Goal: Information Seeking & Learning: Learn about a topic

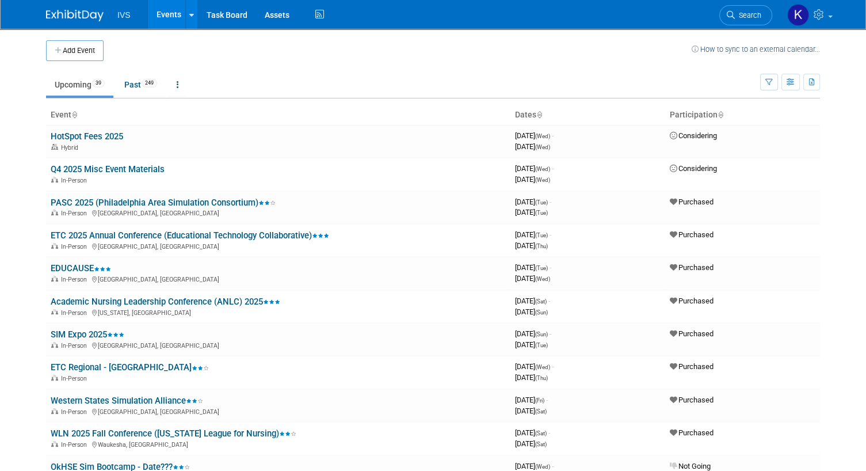
click at [202, 55] on td at bounding box center [398, 50] width 588 height 21
click at [141, 300] on link "Academic Nursing Leadership Conference (ANLC) 2025" at bounding box center [166, 301] width 230 height 10
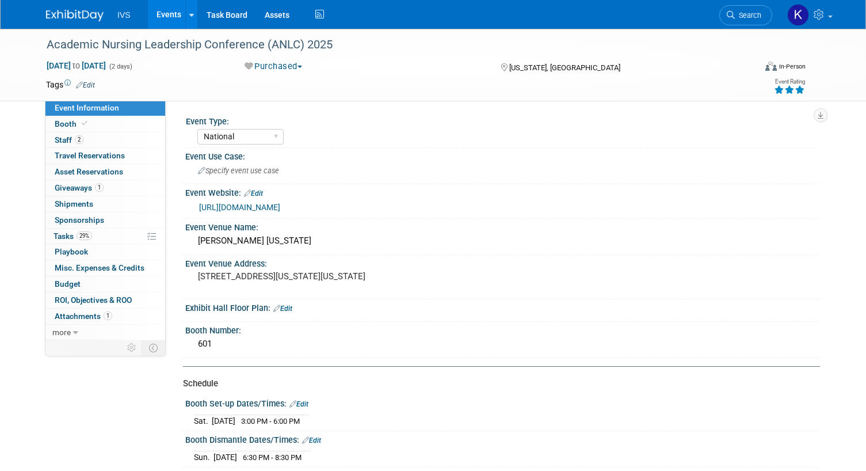
select select "National"
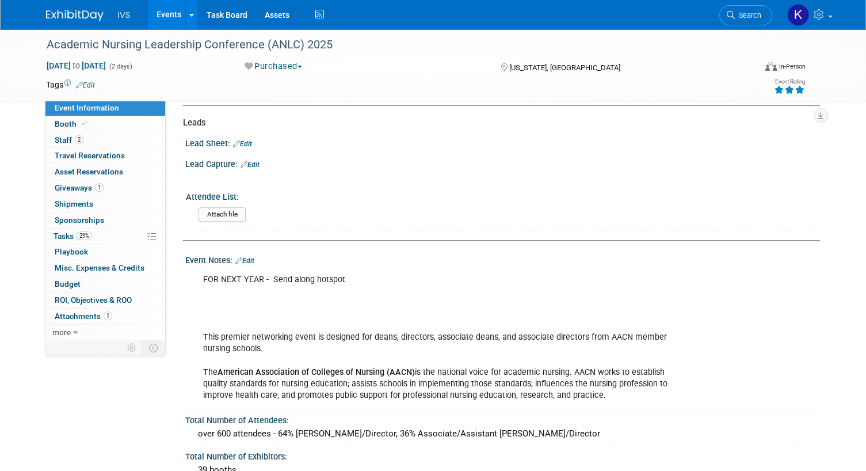
scroll to position [414, 0]
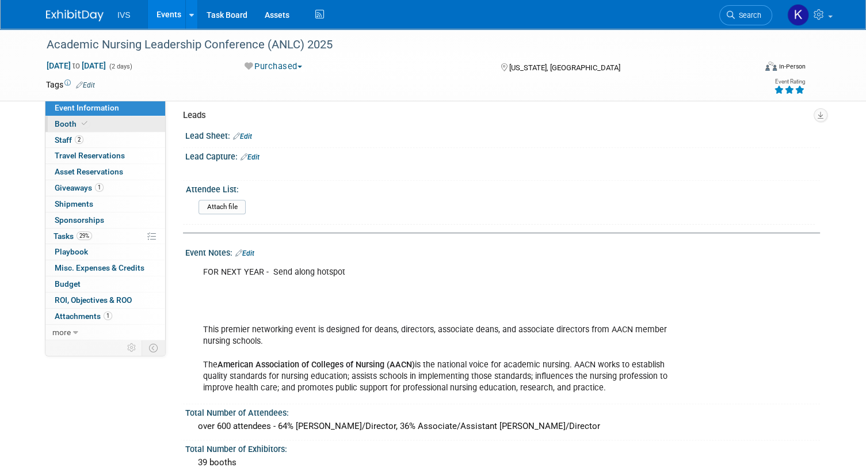
click at [108, 127] on link "Booth" at bounding box center [105, 124] width 120 height 16
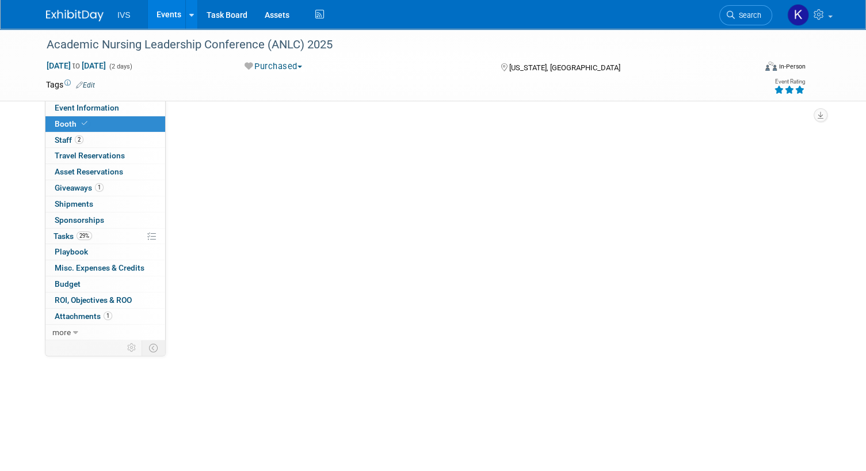
scroll to position [0, 0]
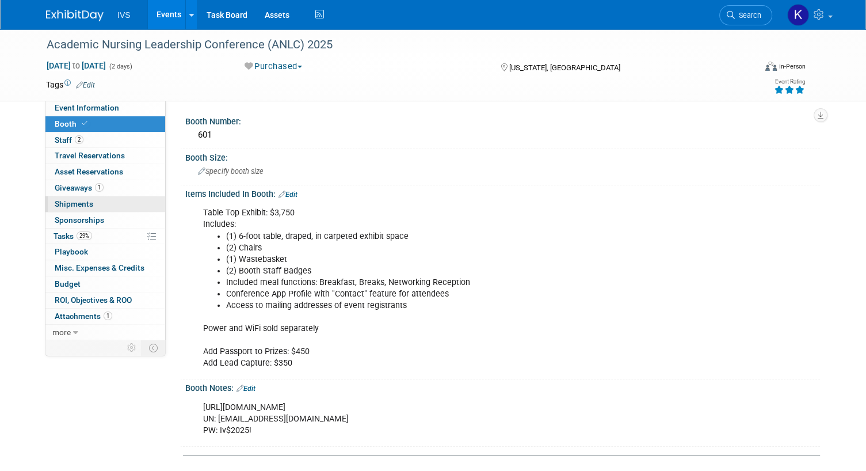
click at [91, 199] on span "Shipments 0" at bounding box center [74, 203] width 39 height 9
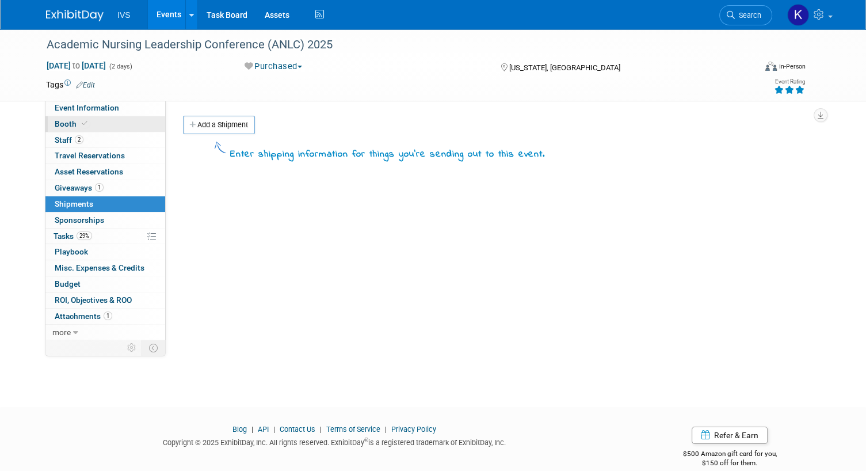
click at [98, 123] on link "Booth" at bounding box center [105, 124] width 120 height 16
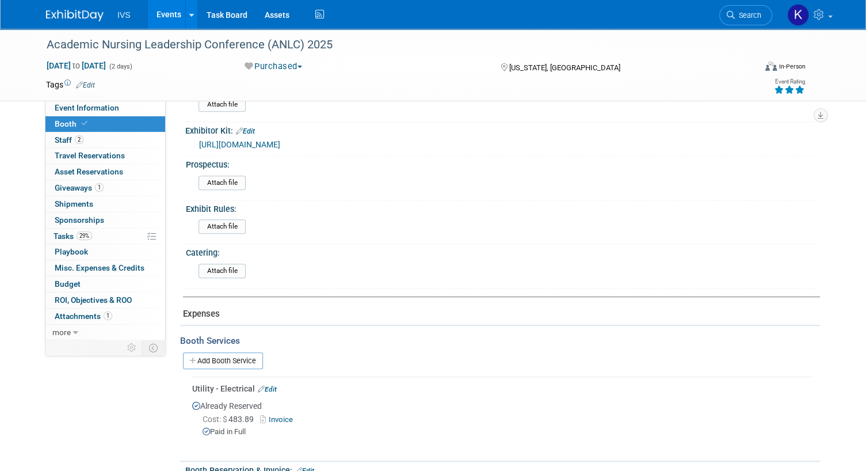
scroll to position [454, 0]
click at [280, 141] on link "https://www.canva.com/design/DAGwhpZuLks/ZoE8CANBAGetI7eD7-eGMg/view?utm_conten…" at bounding box center [239, 144] width 81 height 9
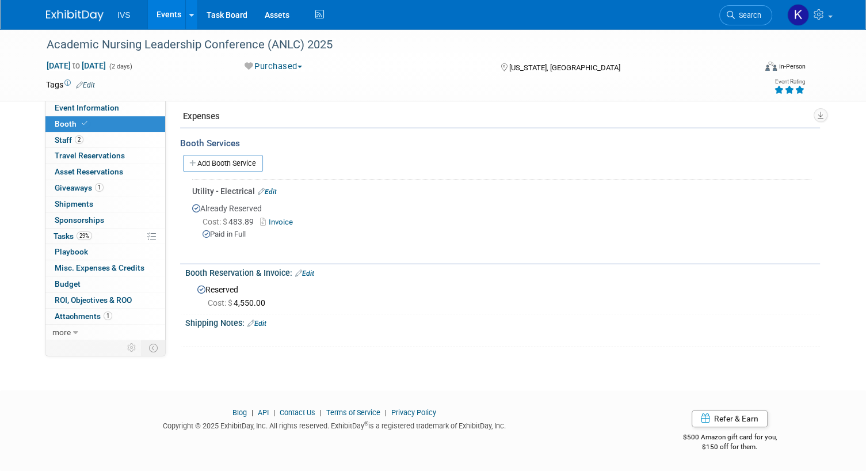
click at [264, 325] on link "Edit" at bounding box center [256, 323] width 19 height 8
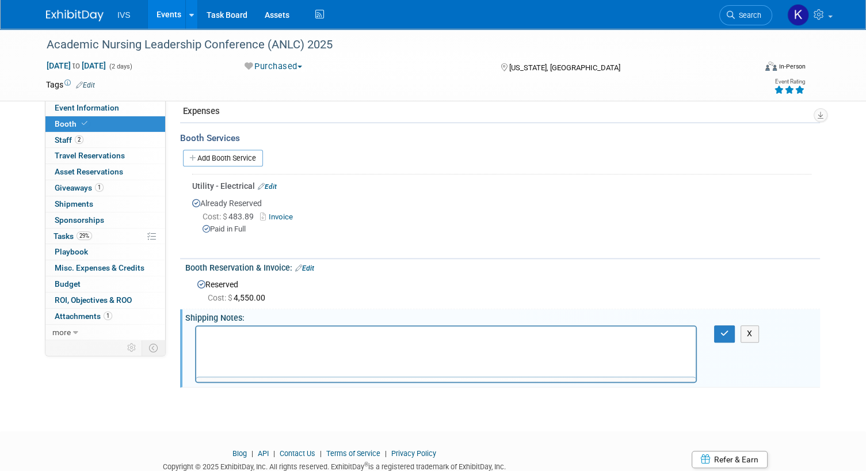
scroll to position [0, 0]
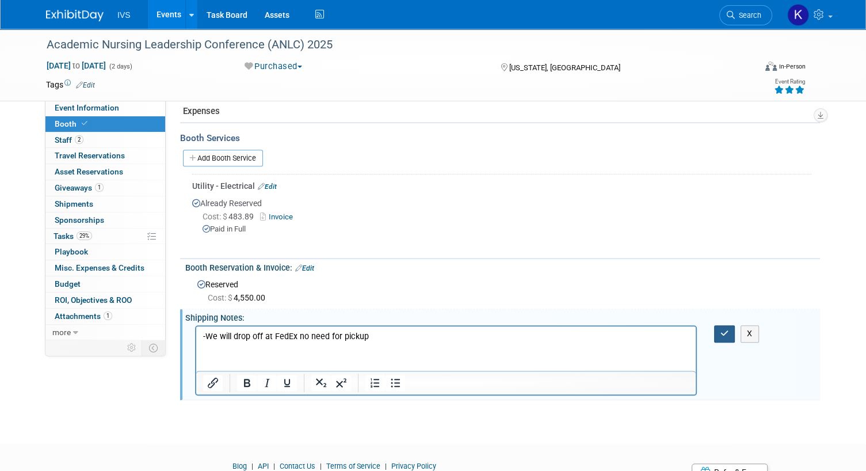
click at [722, 337] on icon "button" at bounding box center [725, 333] width 9 height 8
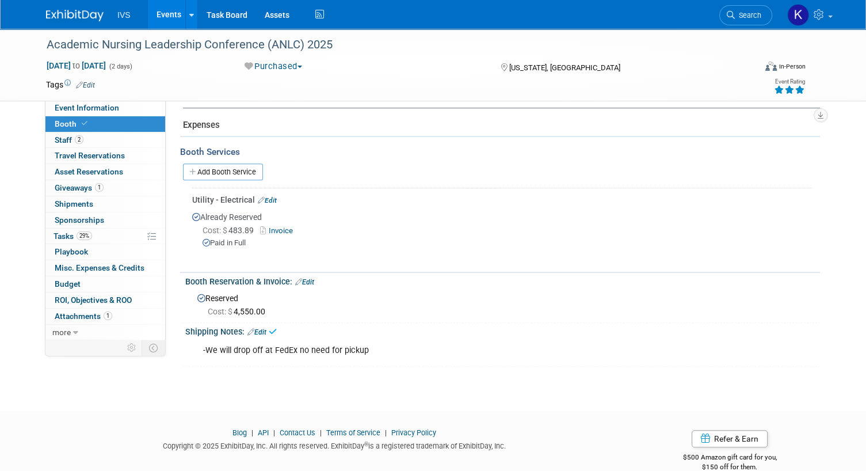
scroll to position [640, 0]
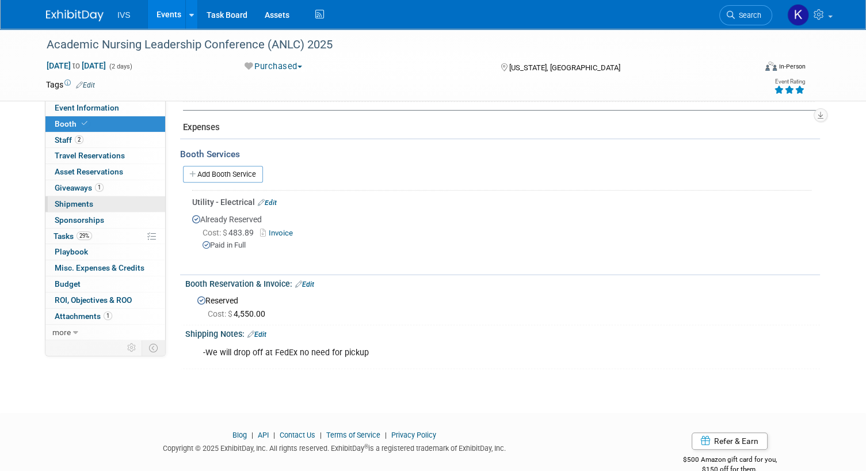
click at [83, 199] on span "Shipments 0" at bounding box center [74, 203] width 39 height 9
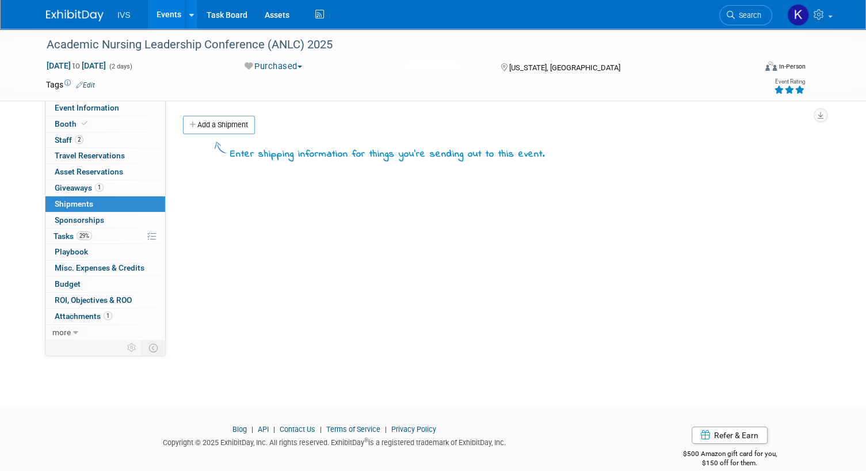
click at [163, 14] on link "Events" at bounding box center [169, 14] width 42 height 29
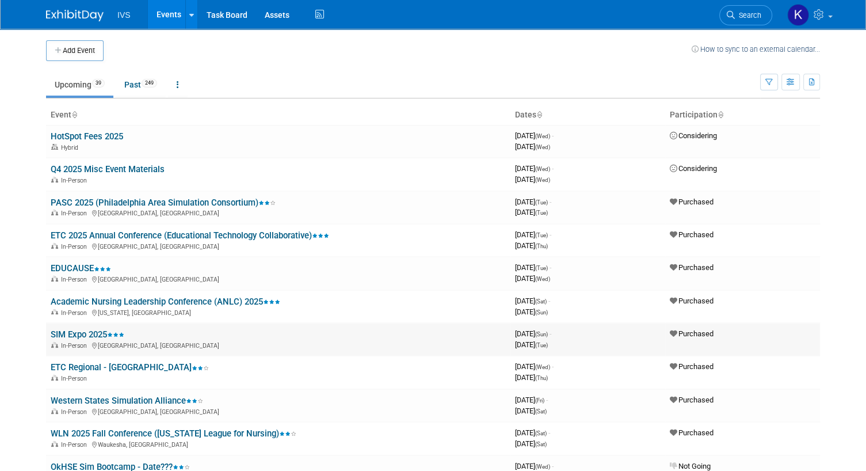
click at [93, 332] on link "SIM Expo 2025" at bounding box center [88, 334] width 74 height 10
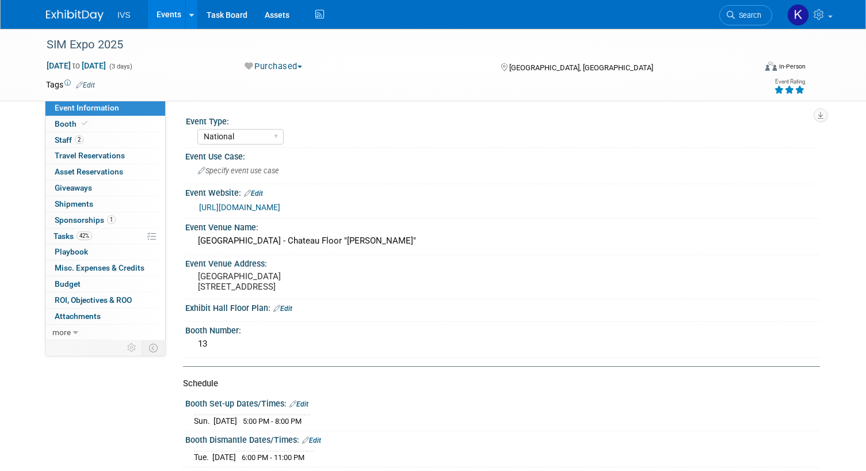
select select "National"
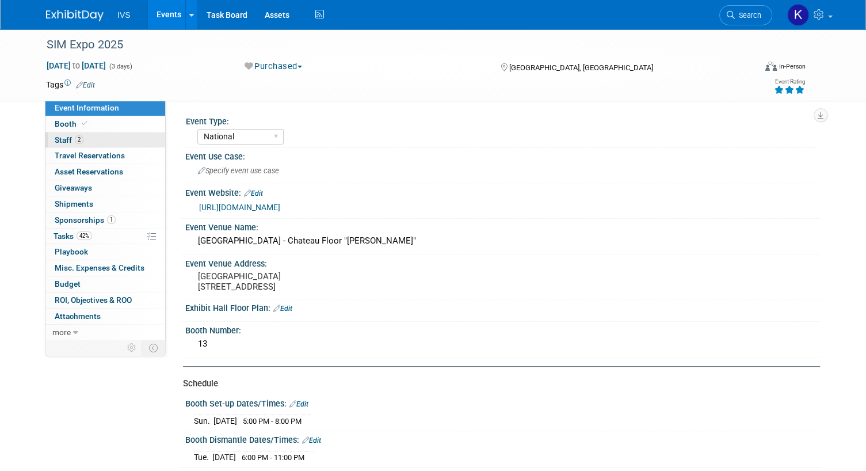
click at [106, 134] on link "2 Staff 2" at bounding box center [105, 140] width 120 height 16
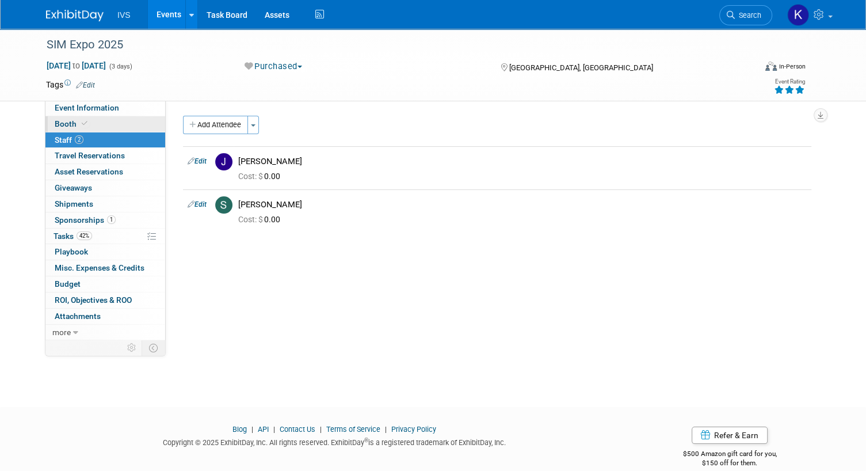
click at [90, 124] on link "Booth" at bounding box center [105, 124] width 120 height 16
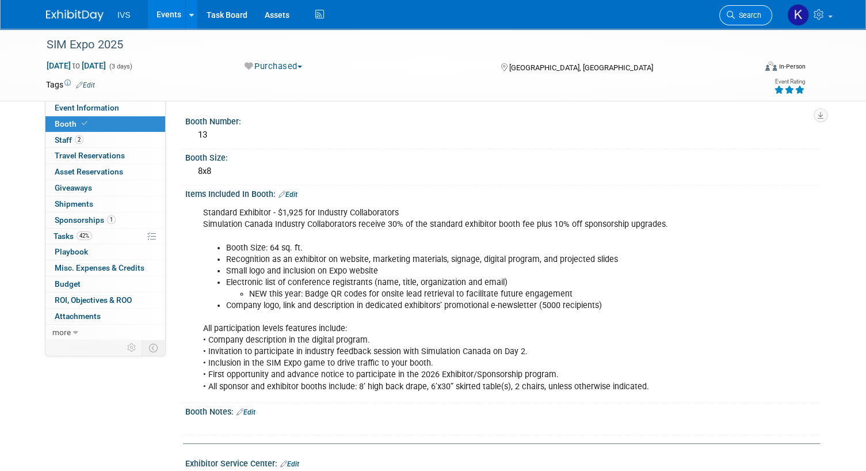
drag, startPoint x: 430, startPoint y: 119, endPoint x: 767, endPoint y: 20, distance: 351.1
click at [767, 20] on body "IVS Events Add Event Bulk Upload Events Shareable Event Boards Recently Viewed …" at bounding box center [433, 235] width 866 height 471
click at [637, 33] on div at bounding box center [396, 34] width 707 height 10
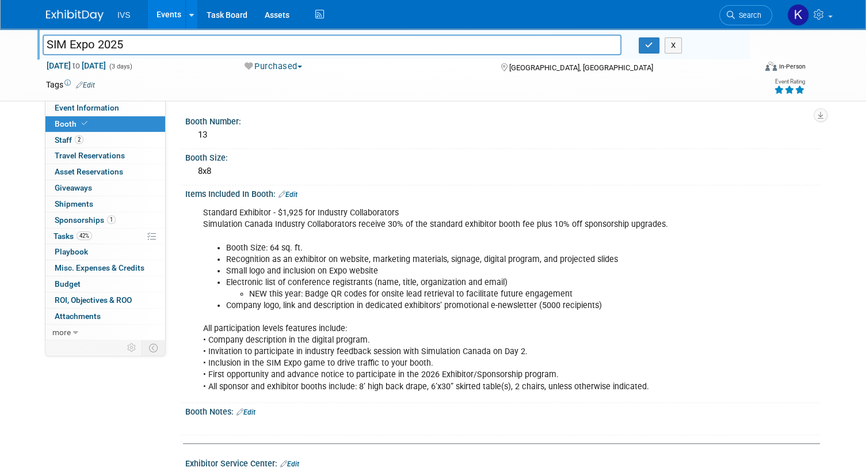
click at [643, 46] on button "button" at bounding box center [649, 45] width 21 height 16
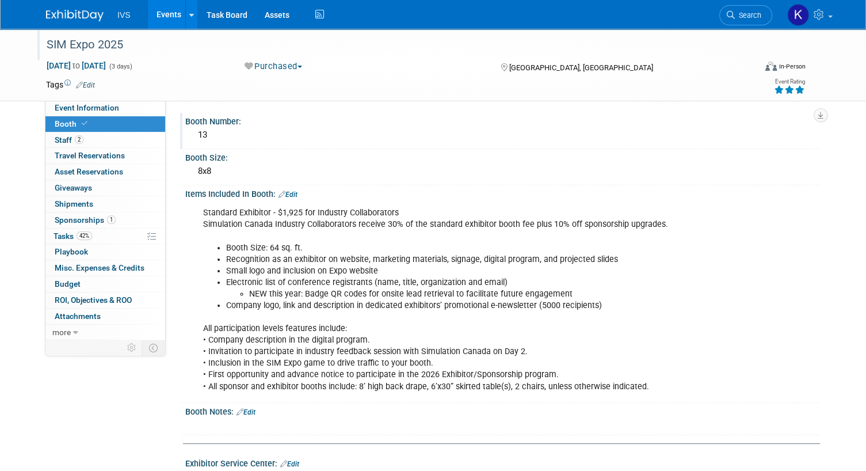
click at [714, 142] on div "13" at bounding box center [503, 135] width 618 height 18
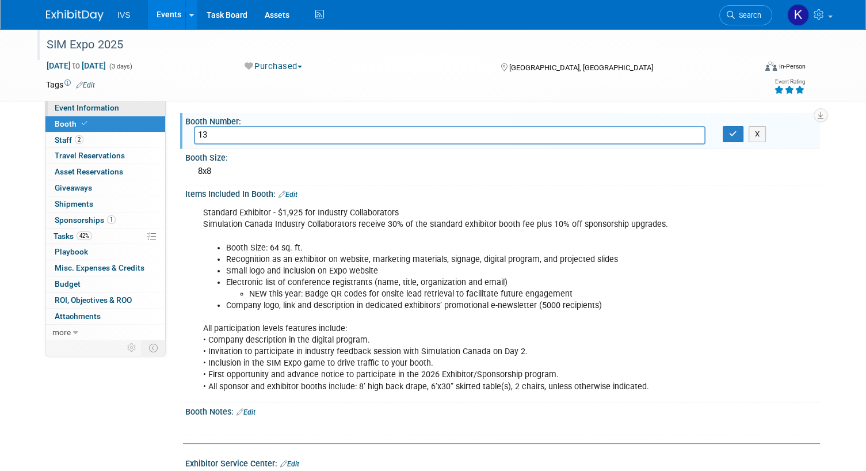
click at [97, 112] on span "Event Information" at bounding box center [87, 107] width 64 height 9
select select "National"
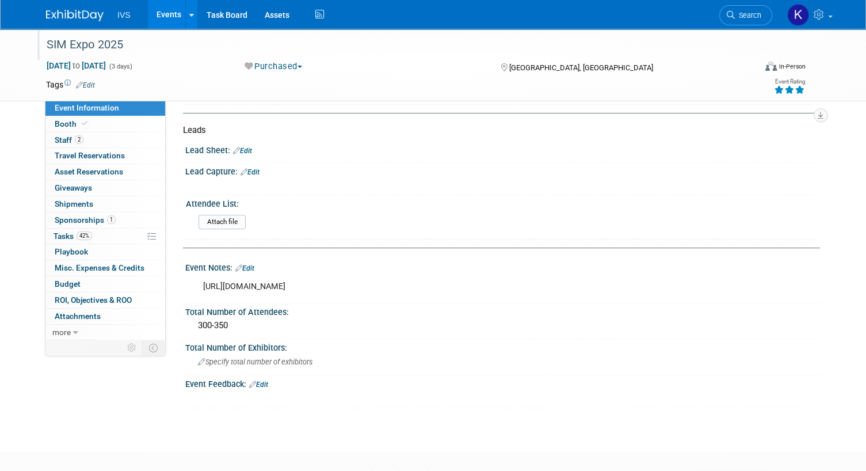
scroll to position [412, 0]
click at [119, 118] on link "Booth" at bounding box center [105, 124] width 120 height 16
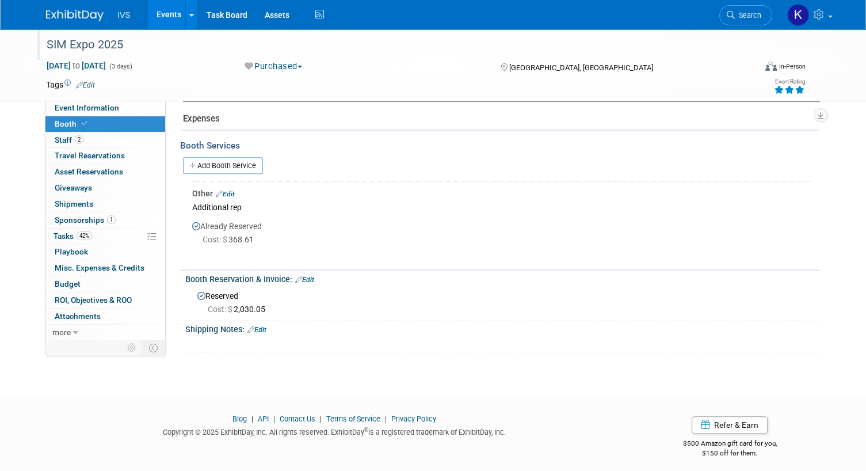
scroll to position [624, 0]
click at [163, 16] on link "Events" at bounding box center [169, 14] width 42 height 29
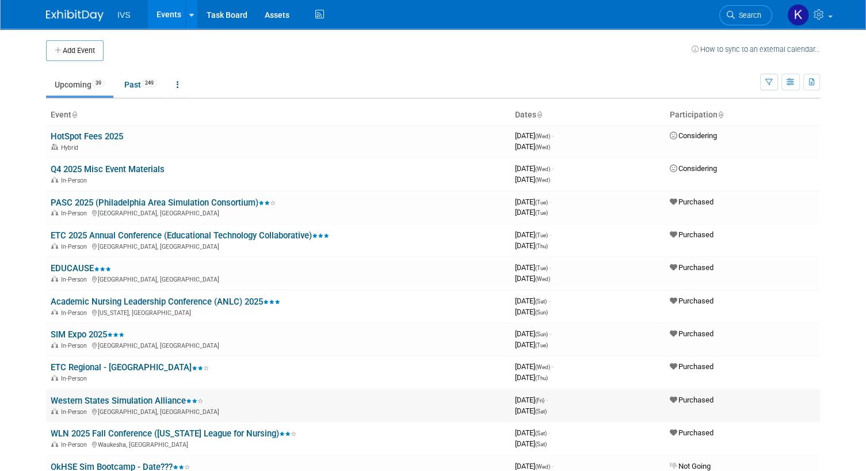
click at [92, 396] on link "Western States Simulation Alliance" at bounding box center [127, 400] width 153 height 10
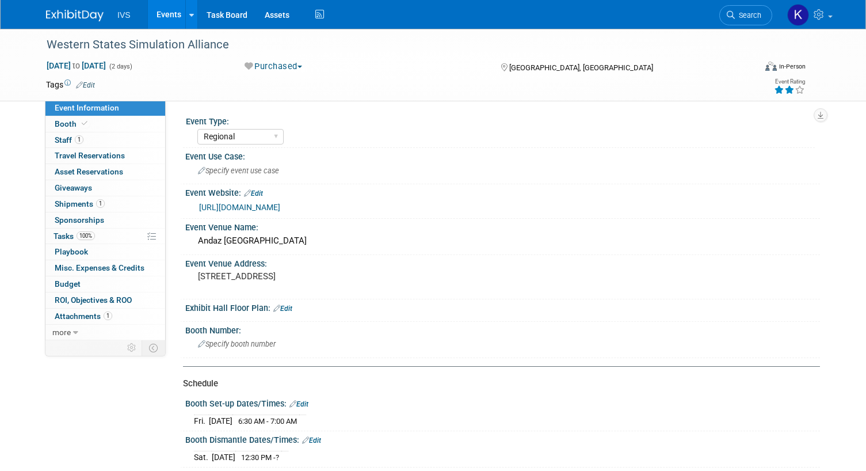
select select "Regional"
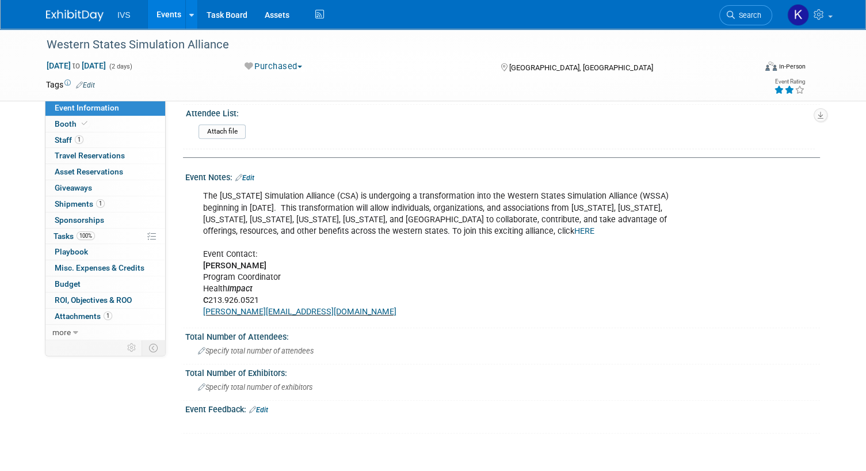
scroll to position [502, 0]
click at [94, 205] on span "Shipments 1" at bounding box center [80, 203] width 50 height 9
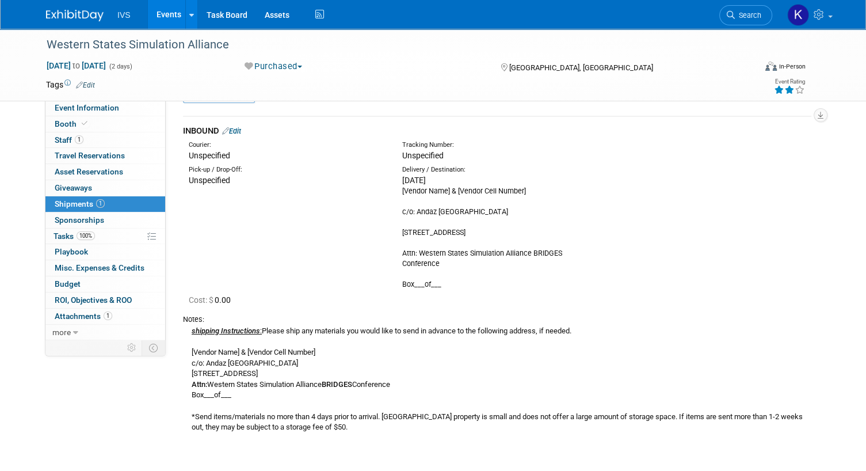
scroll to position [30, 0]
click at [159, 13] on link "Events" at bounding box center [169, 14] width 42 height 29
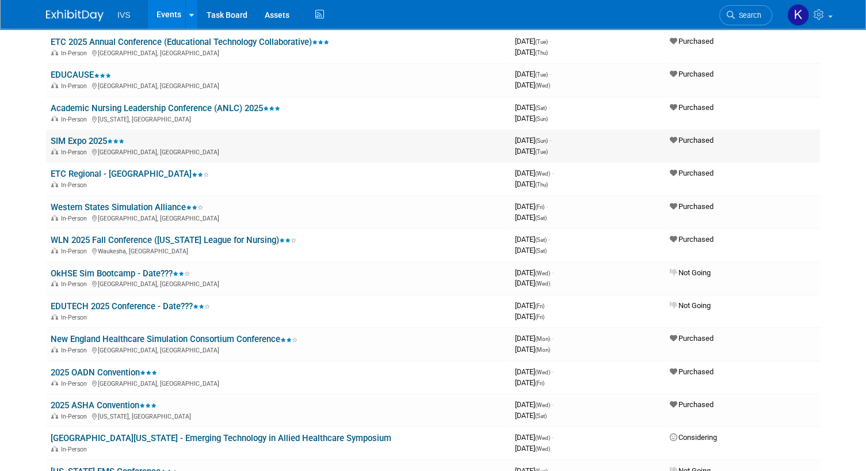
scroll to position [195, 0]
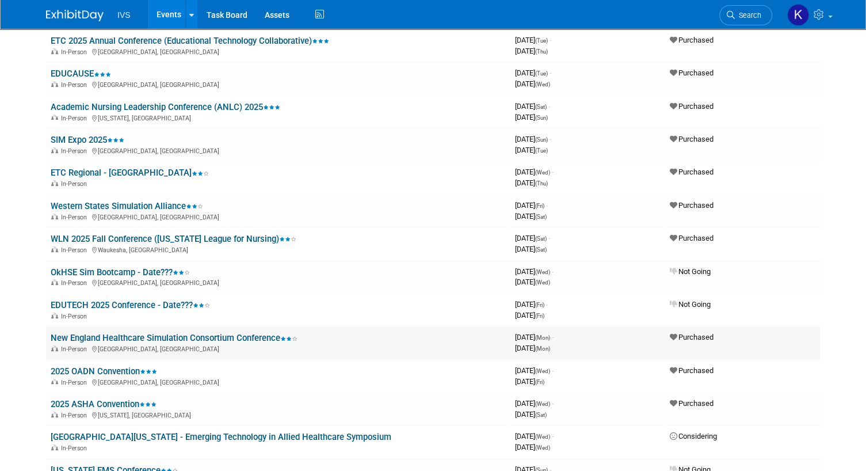
click at [184, 328] on td "New England Healthcare Simulation Consortium Conference In-Person [GEOGRAPHIC_D…" at bounding box center [278, 342] width 464 height 33
click at [182, 334] on link "New England Healthcare Simulation Consortium Conference" at bounding box center [174, 338] width 247 height 10
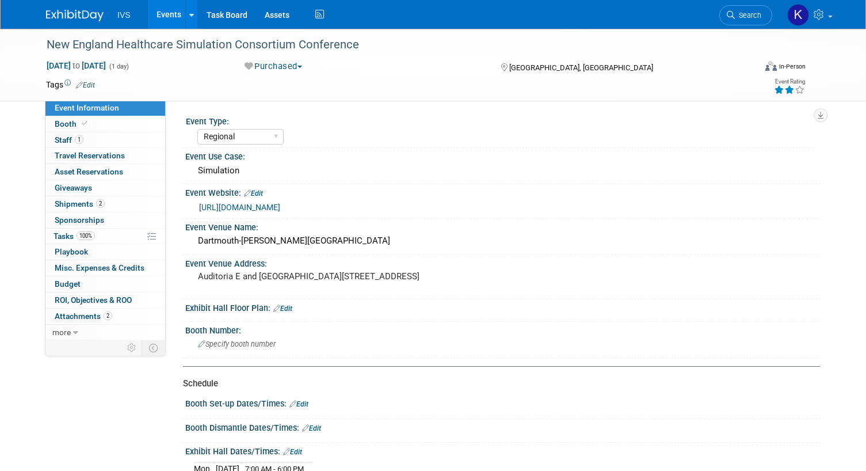
select select "Regional"
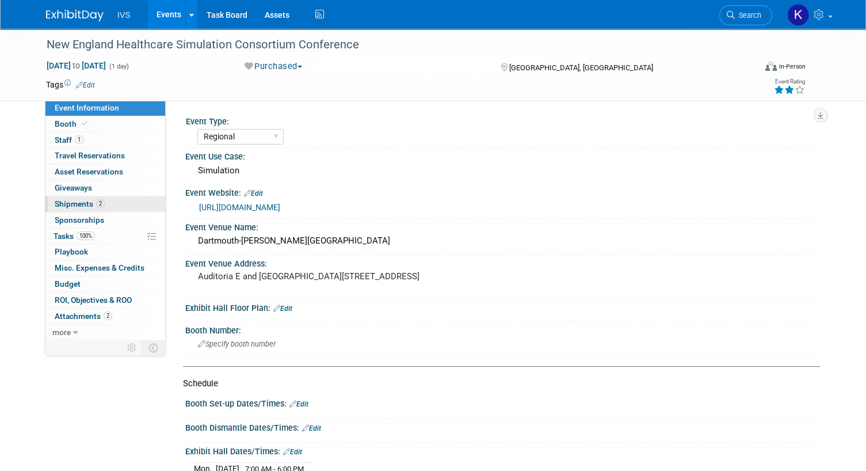
click at [92, 200] on span "Shipments 2" at bounding box center [80, 203] width 50 height 9
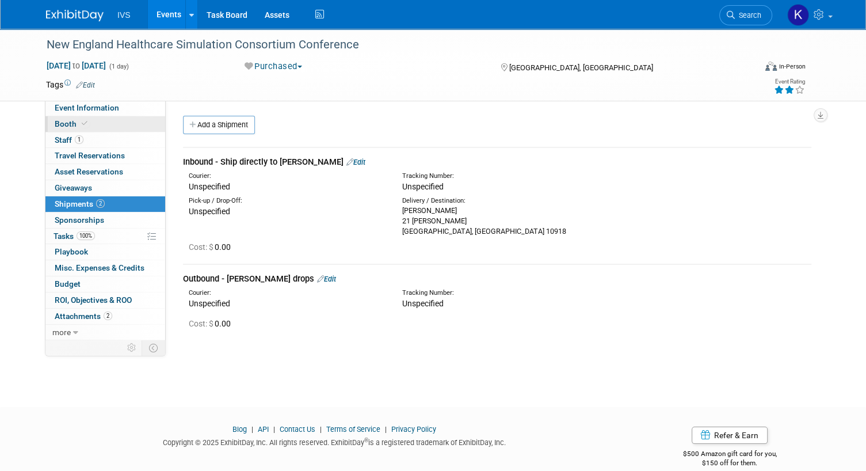
click at [126, 127] on link "Booth" at bounding box center [105, 124] width 120 height 16
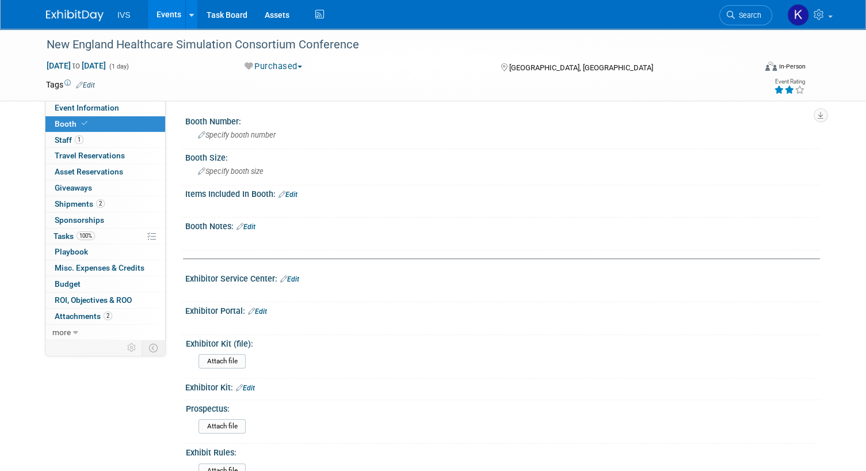
click at [162, 17] on link "Events" at bounding box center [169, 14] width 42 height 29
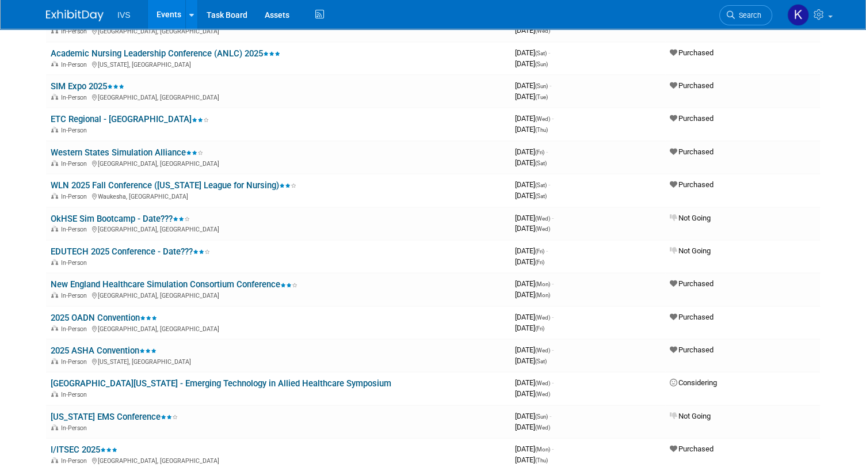
scroll to position [249, 0]
click at [91, 313] on link "2025 OADN Convention" at bounding box center [104, 317] width 106 height 10
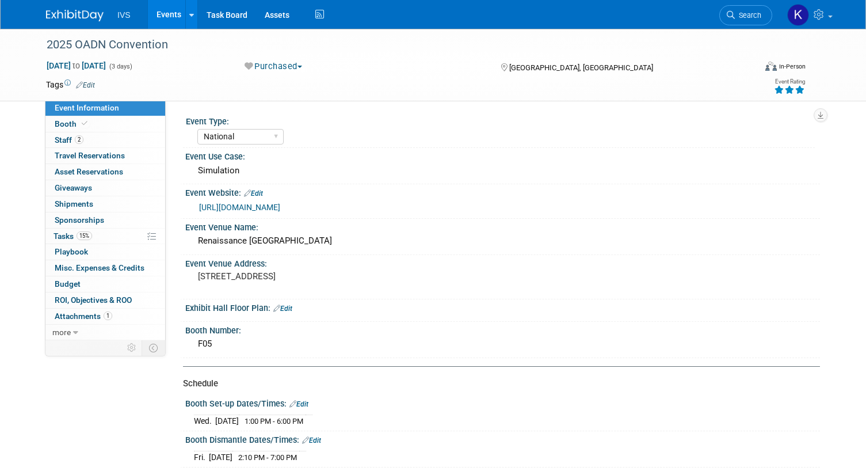
select select "National"
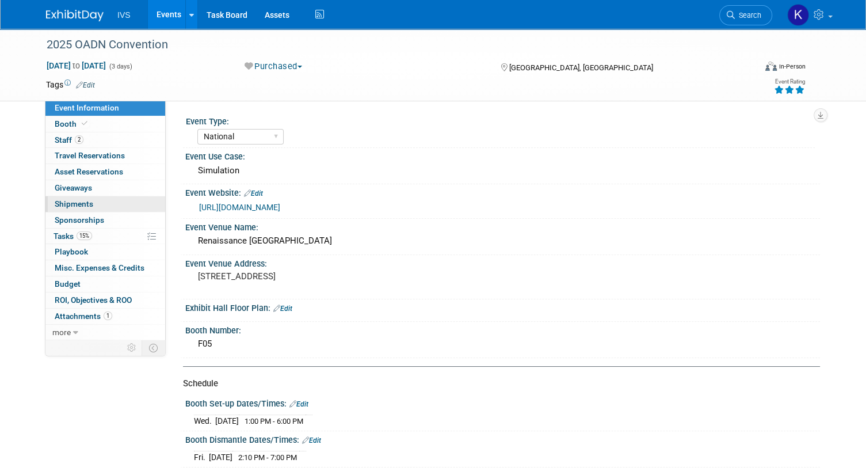
click at [71, 201] on span "Shipments 0" at bounding box center [74, 203] width 39 height 9
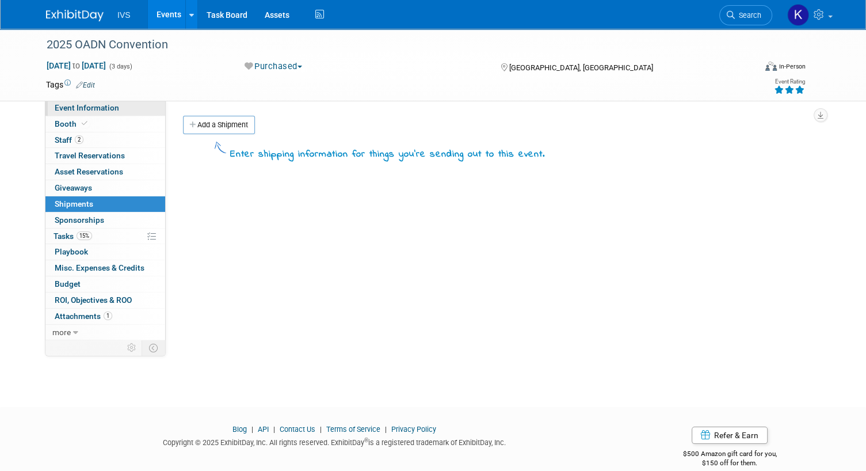
click at [109, 106] on span "Event Information" at bounding box center [87, 107] width 64 height 9
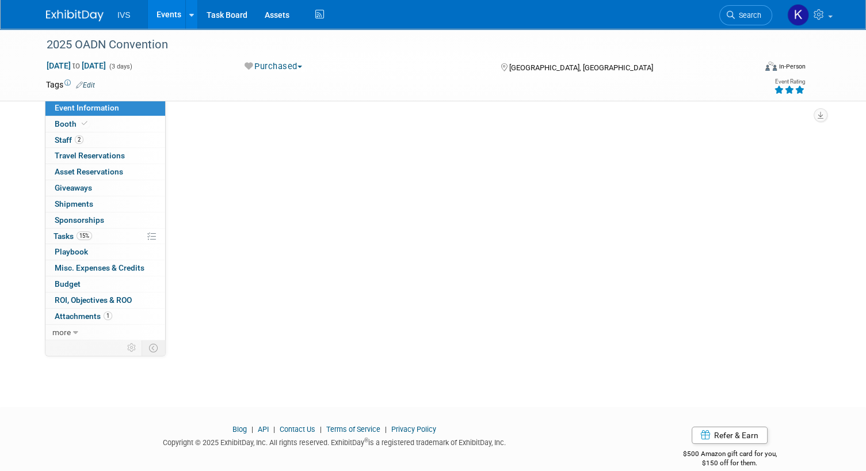
select select "National"
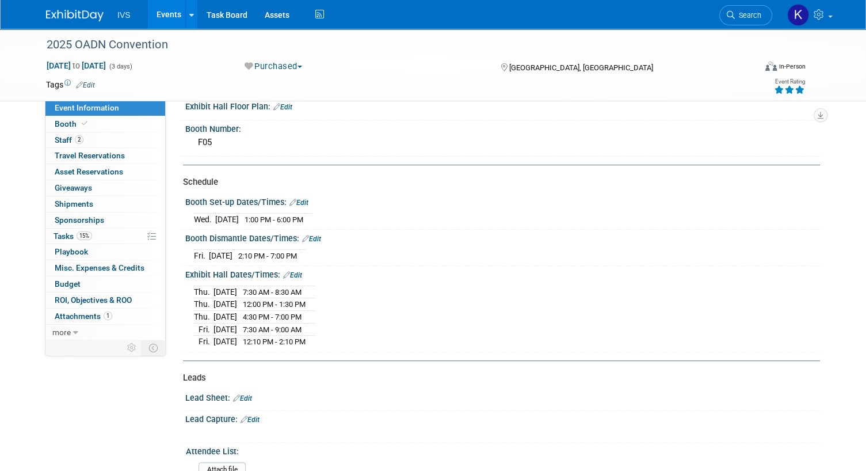
scroll to position [204, 0]
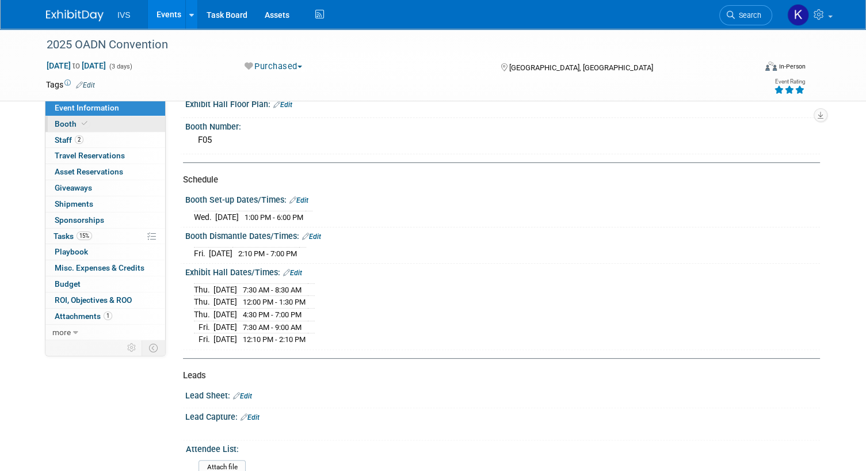
click at [121, 123] on link "Booth" at bounding box center [105, 124] width 120 height 16
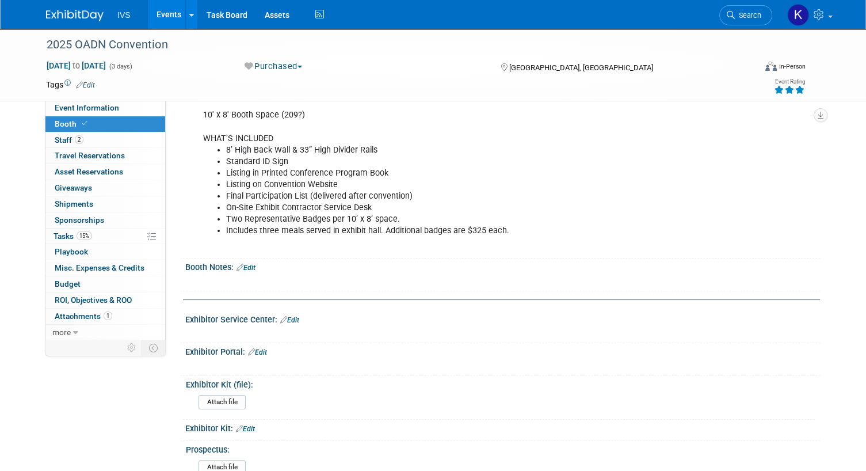
scroll to position [0, 0]
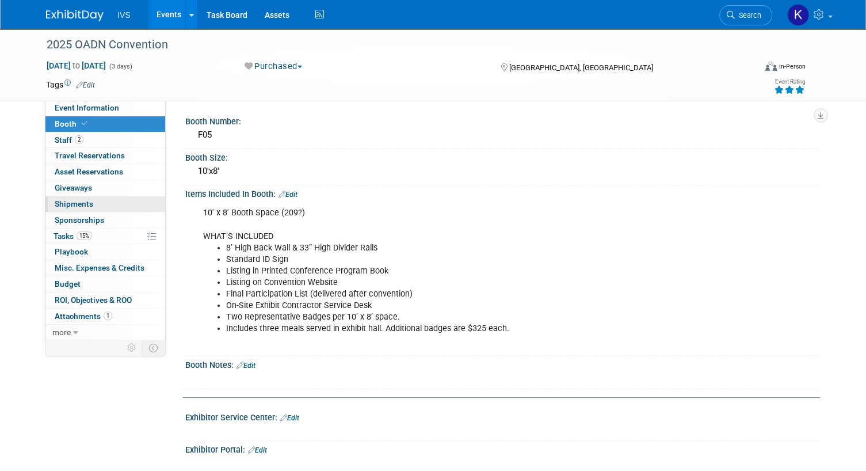
click at [90, 203] on span "Shipments 0" at bounding box center [74, 203] width 39 height 9
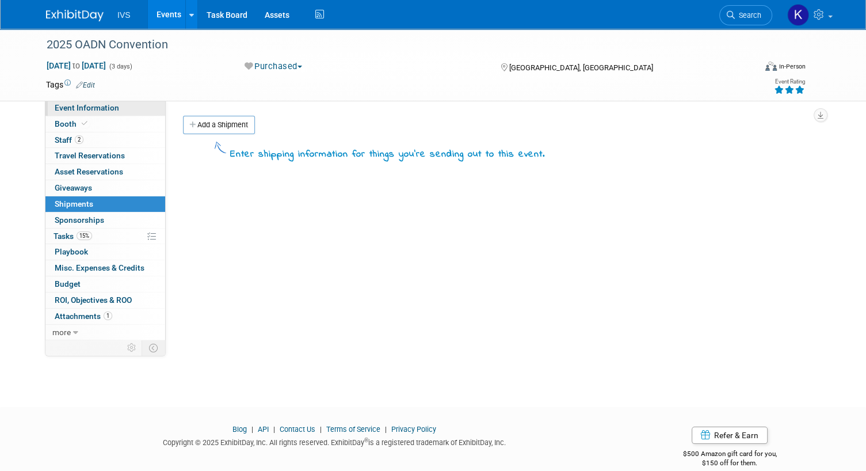
click at [115, 107] on span "Event Information" at bounding box center [87, 107] width 64 height 9
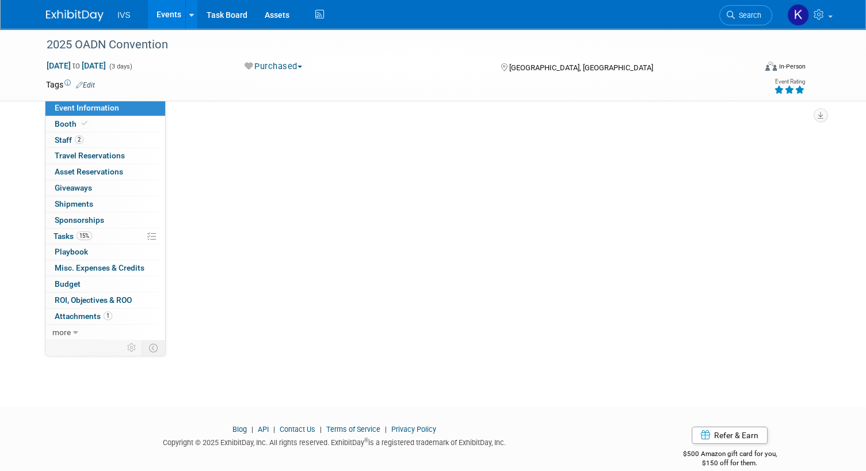
select select "National"
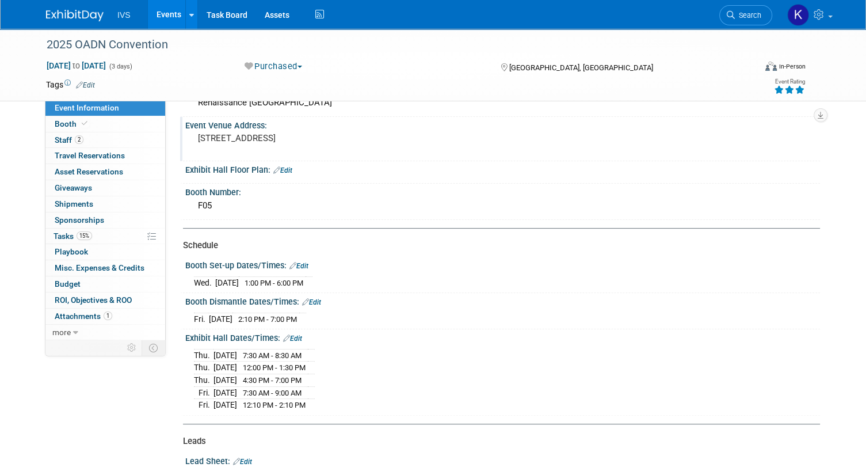
scroll to position [138, 0]
drag, startPoint x: 436, startPoint y: 282, endPoint x: 343, endPoint y: 209, distance: 118.0
click at [343, 209] on div "F05" at bounding box center [503, 206] width 618 height 18
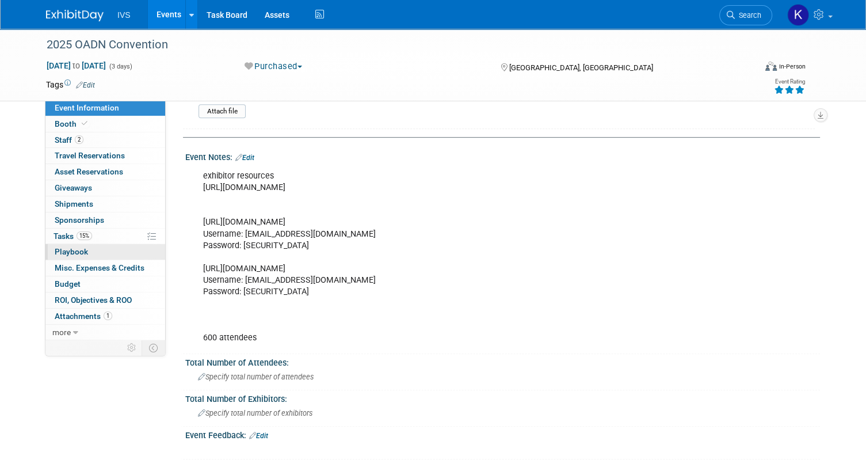
scroll to position [599, 0]
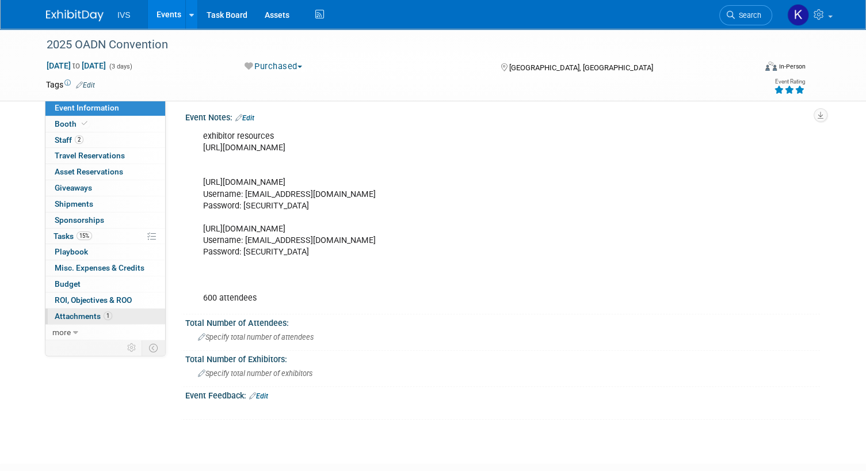
click at [71, 308] on link "1 Attachments 1" at bounding box center [105, 316] width 120 height 16
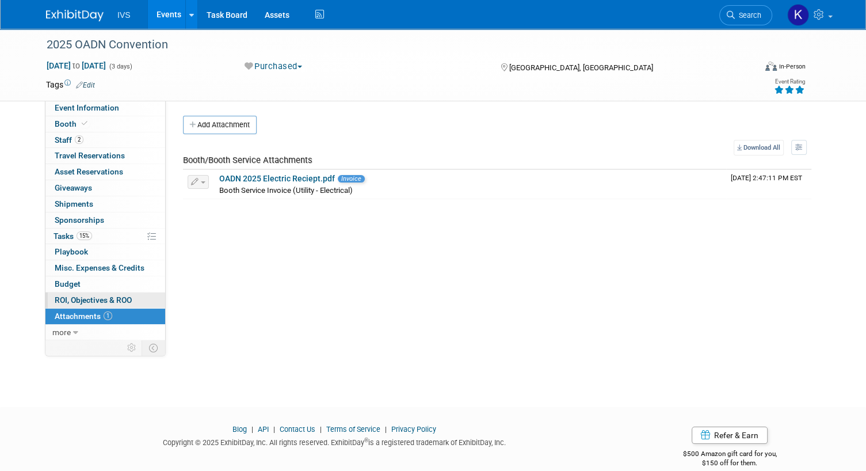
click at [74, 300] on span "ROI, Objectives & ROO 0" at bounding box center [93, 299] width 77 height 9
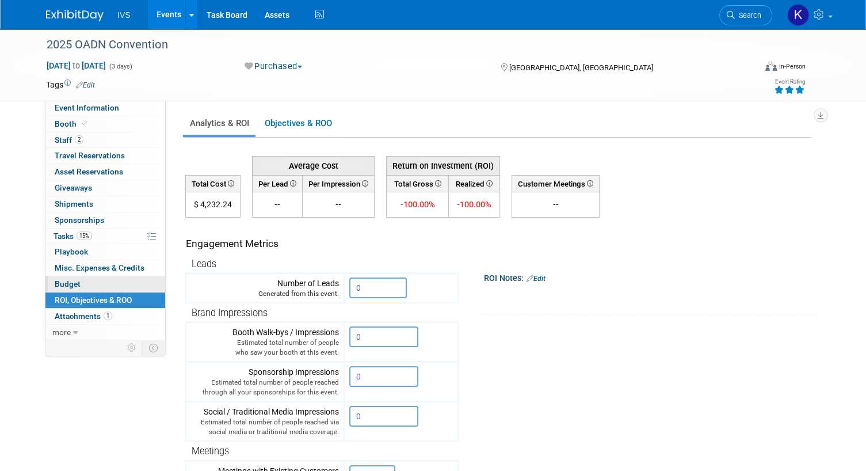
click at [81, 285] on link "Budget" at bounding box center [105, 284] width 120 height 16
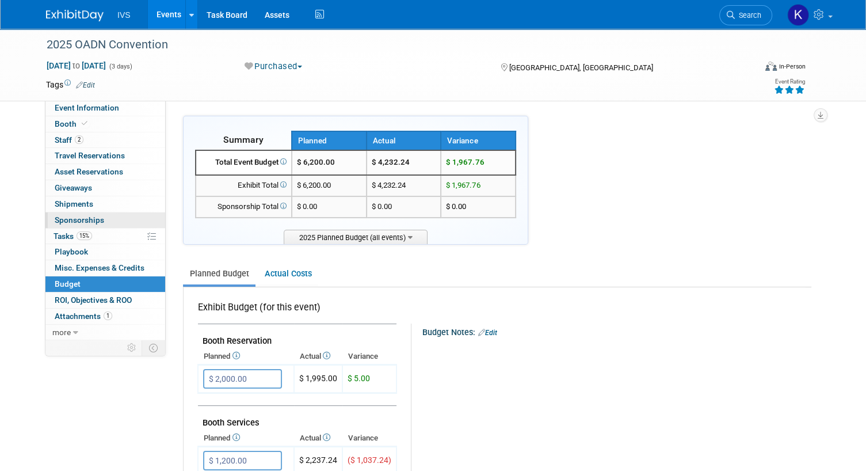
click at [98, 224] on span "Sponsorships 0" at bounding box center [79, 219] width 49 height 9
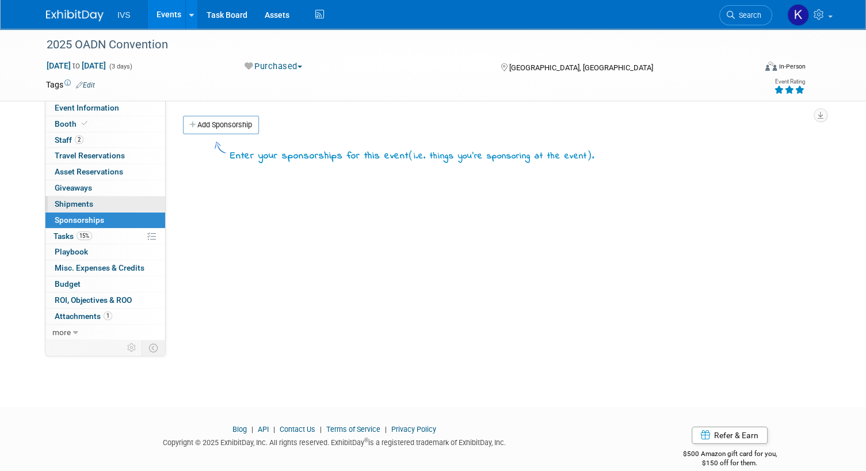
click at [99, 208] on link "0 Shipments 0" at bounding box center [105, 204] width 120 height 16
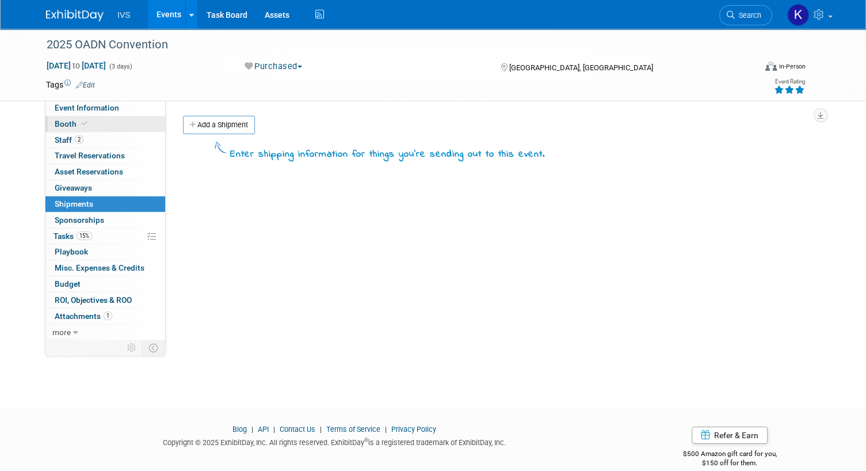
click at [121, 128] on link "Booth" at bounding box center [105, 124] width 120 height 16
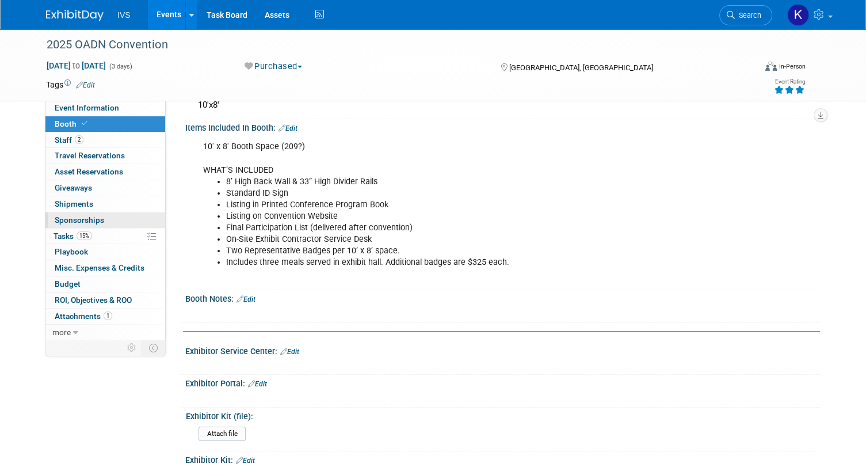
scroll to position [67, 0]
click at [106, 109] on span "Event Information" at bounding box center [87, 107] width 64 height 9
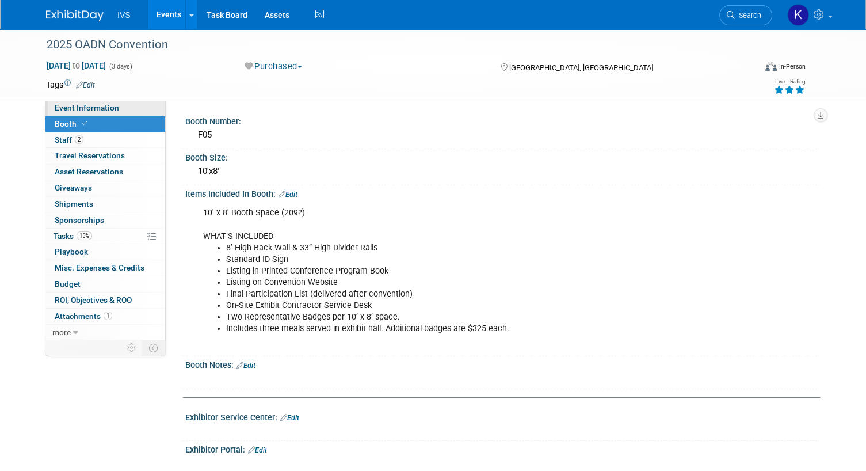
select select "National"
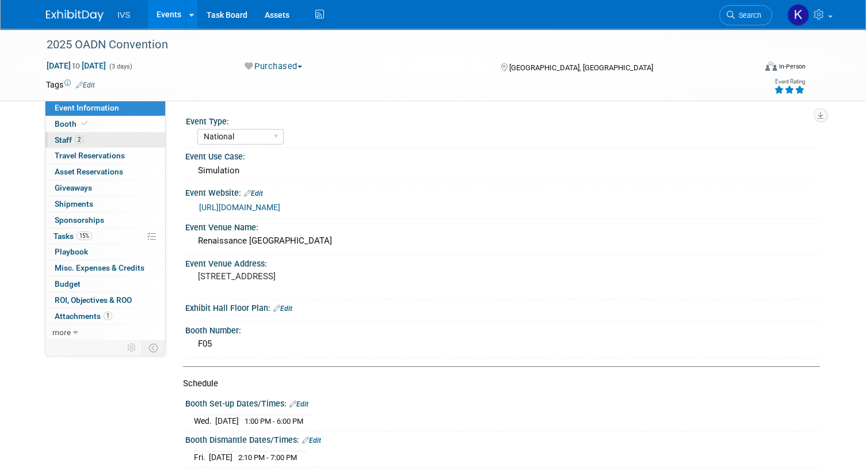
click at [94, 143] on link "2 Staff 2" at bounding box center [105, 140] width 120 height 16
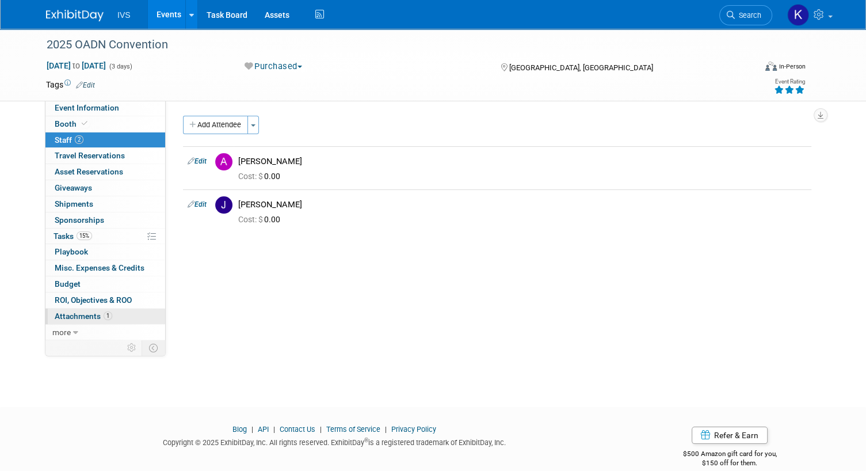
click at [85, 317] on span "Attachments 1" at bounding box center [84, 315] width 58 height 9
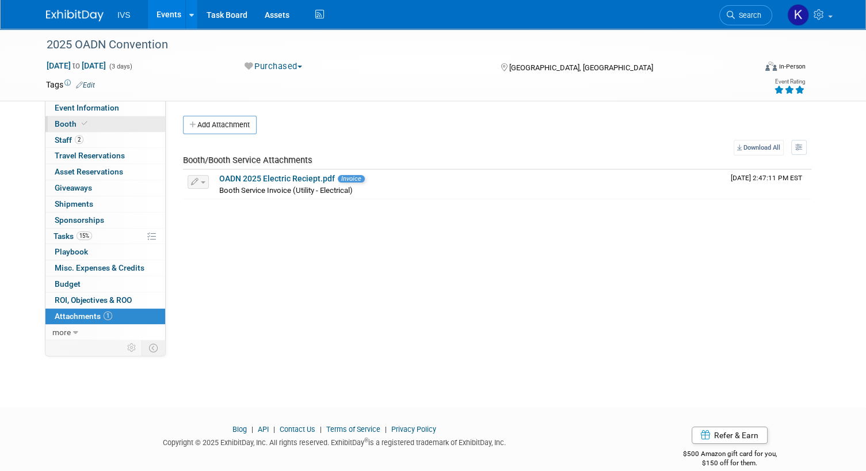
click at [128, 128] on link "Booth" at bounding box center [105, 124] width 120 height 16
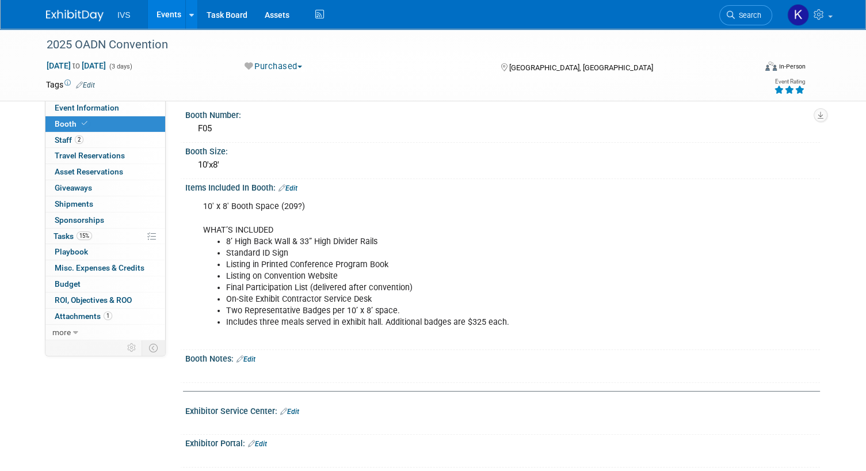
scroll to position [7, 0]
click at [173, 13] on link "Events" at bounding box center [169, 14] width 42 height 29
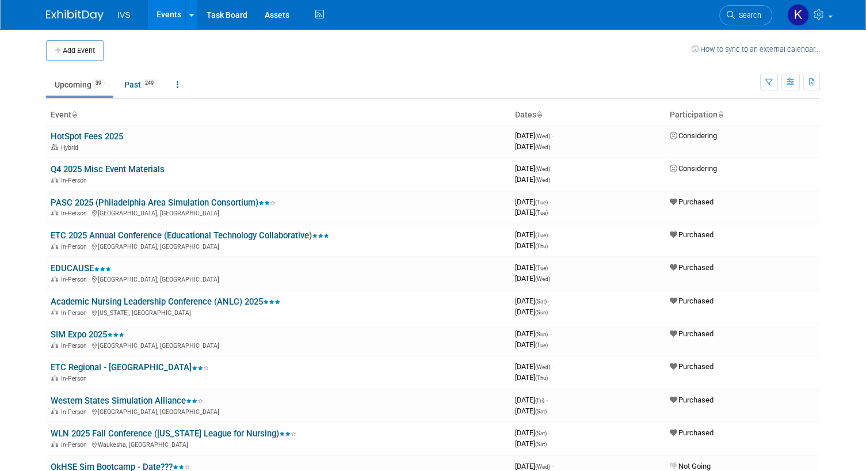
drag, startPoint x: 0, startPoint y: 0, endPoint x: 16, endPoint y: 331, distance: 331.3
click at [16, 331] on body "IVS Events Add Event Bulk Upload Events Shareable Event Boards Recently Viewed …" at bounding box center [433, 235] width 866 height 471
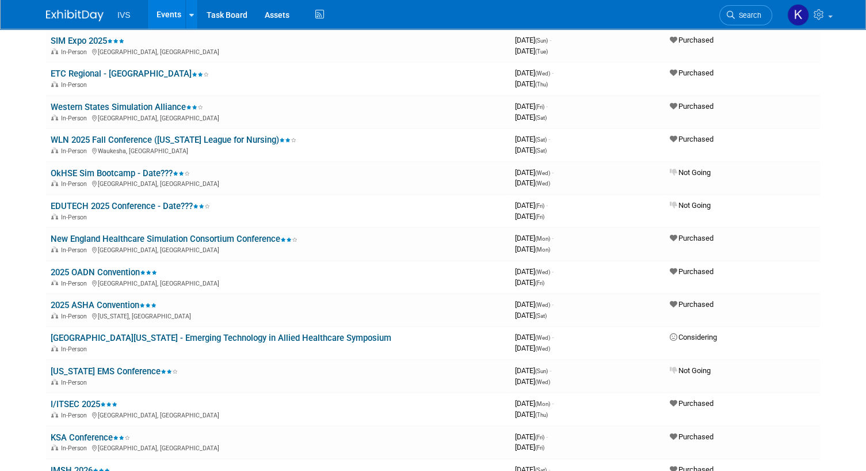
scroll to position [294, 0]
click at [70, 398] on link "I/ITSEC 2025" at bounding box center [84, 403] width 67 height 10
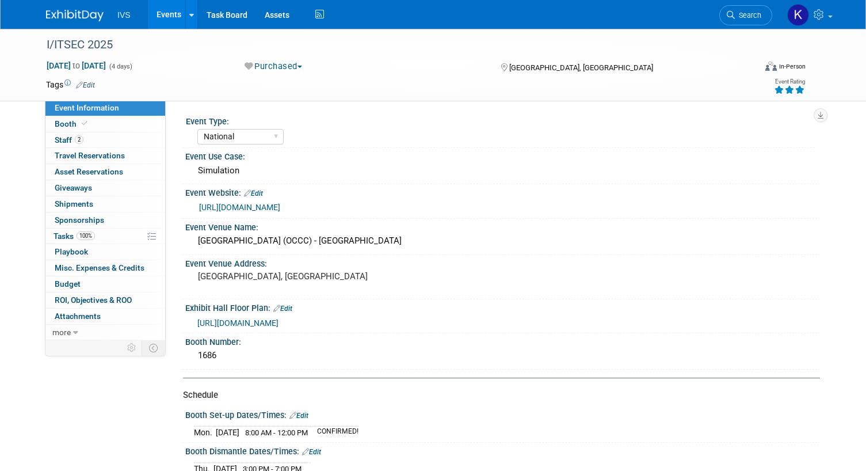
select select "National"
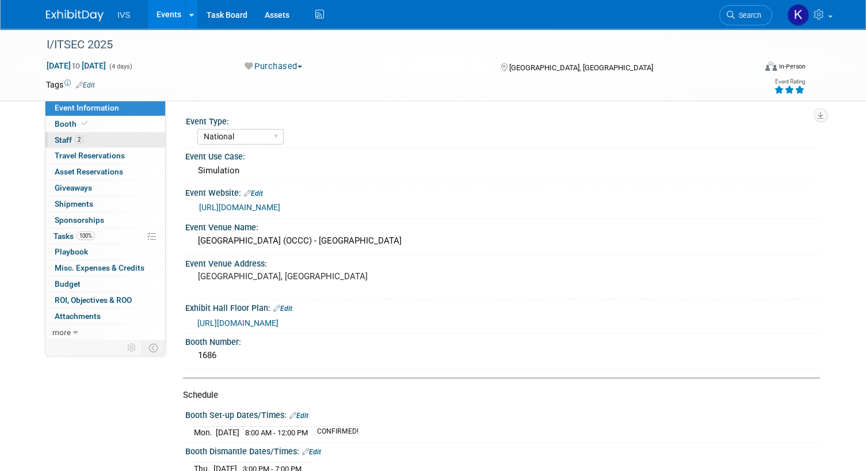
click at [90, 140] on link "2 Staff 2" at bounding box center [105, 140] width 120 height 16
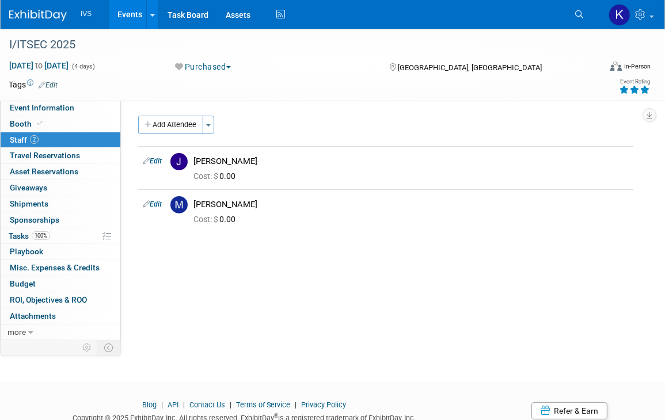
click at [124, 18] on link "Events" at bounding box center [130, 14] width 42 height 29
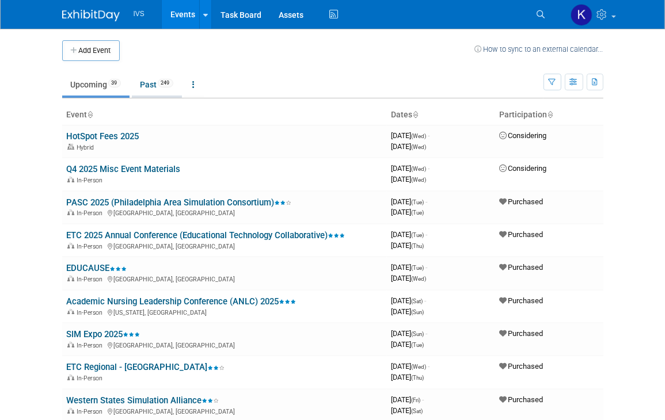
click at [153, 87] on link "Past 249" at bounding box center [157, 85] width 50 height 22
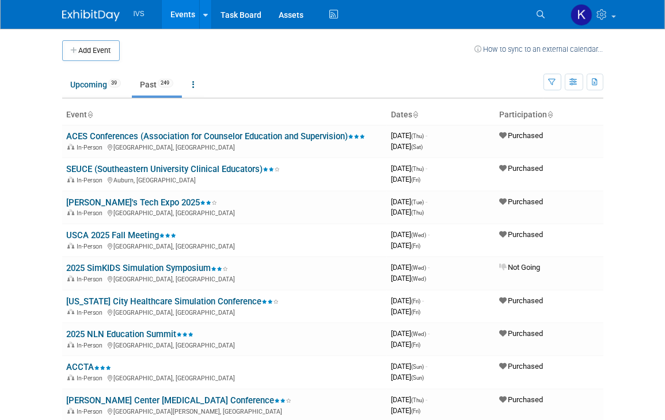
click at [36, 90] on body "IVS Events Add Event Bulk Upload Events Shareable Event Boards Recently Viewed …" at bounding box center [332, 210] width 665 height 420
click at [49, 51] on body "IVS Events Add Event Bulk Upload Events Shareable Event Boards Recently Viewed …" at bounding box center [332, 210] width 665 height 420
click at [35, 88] on body "IVS Events Add Event Bulk Upload Events Shareable Event Boards Recently Viewed …" at bounding box center [332, 210] width 665 height 420
